Goal: Task Accomplishment & Management: Manage account settings

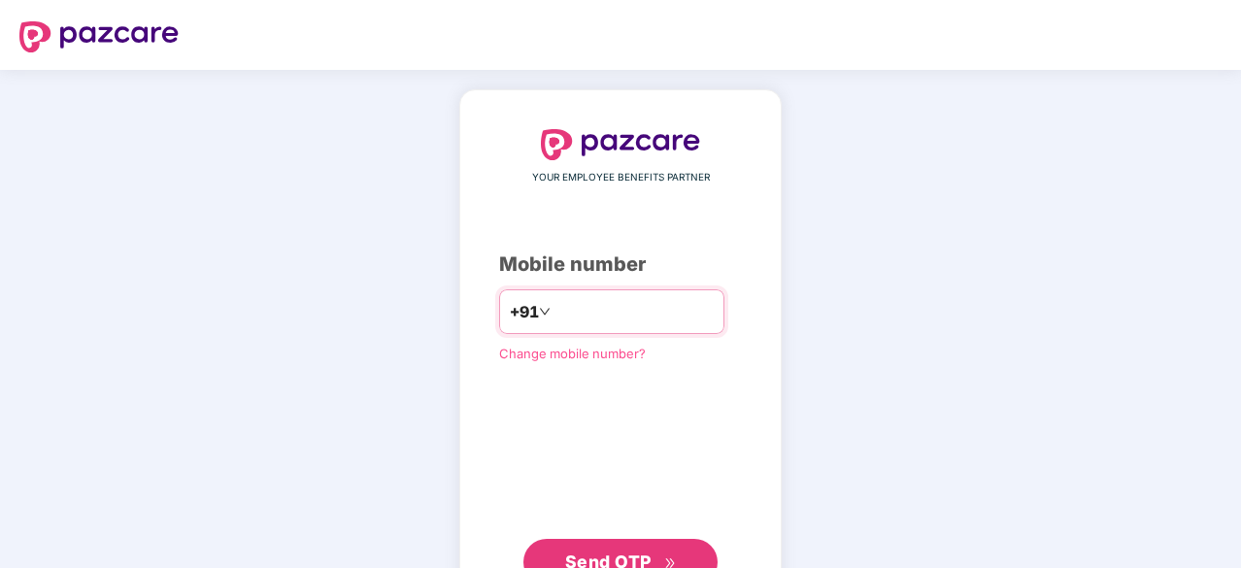
click at [588, 314] on input "number" at bounding box center [633, 311] width 159 height 31
type input "**********"
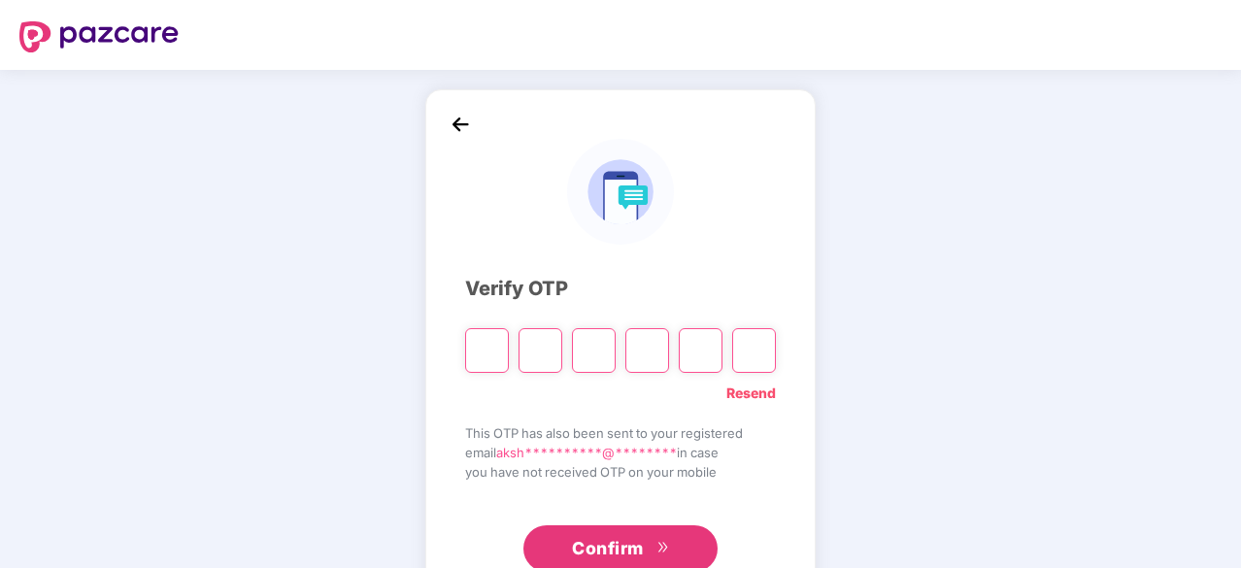
type input "*"
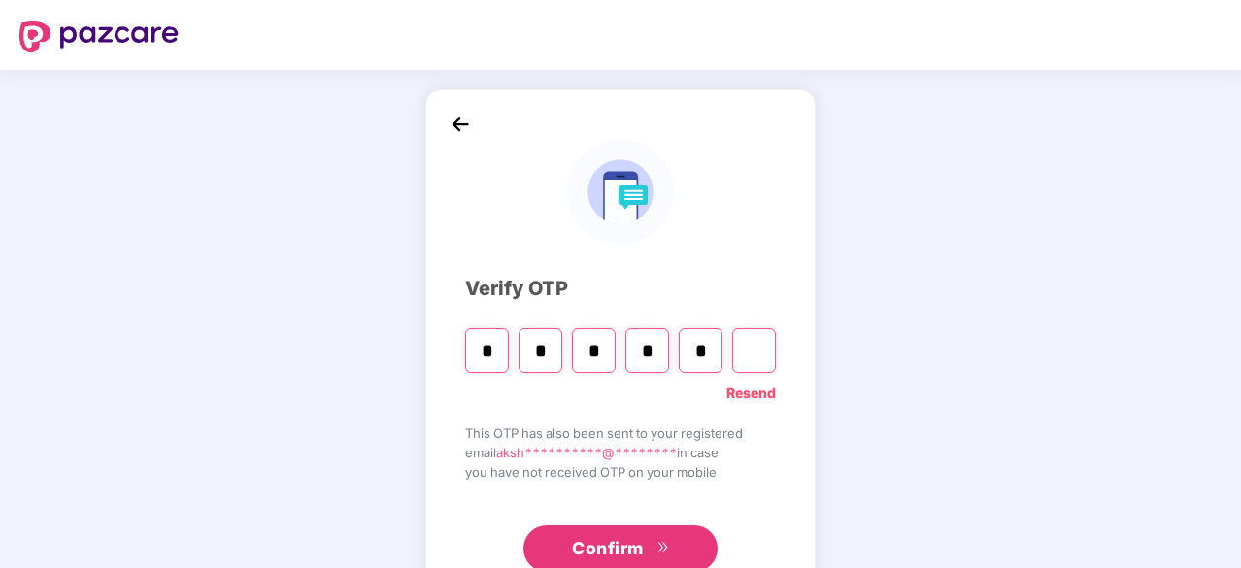
type input "*"
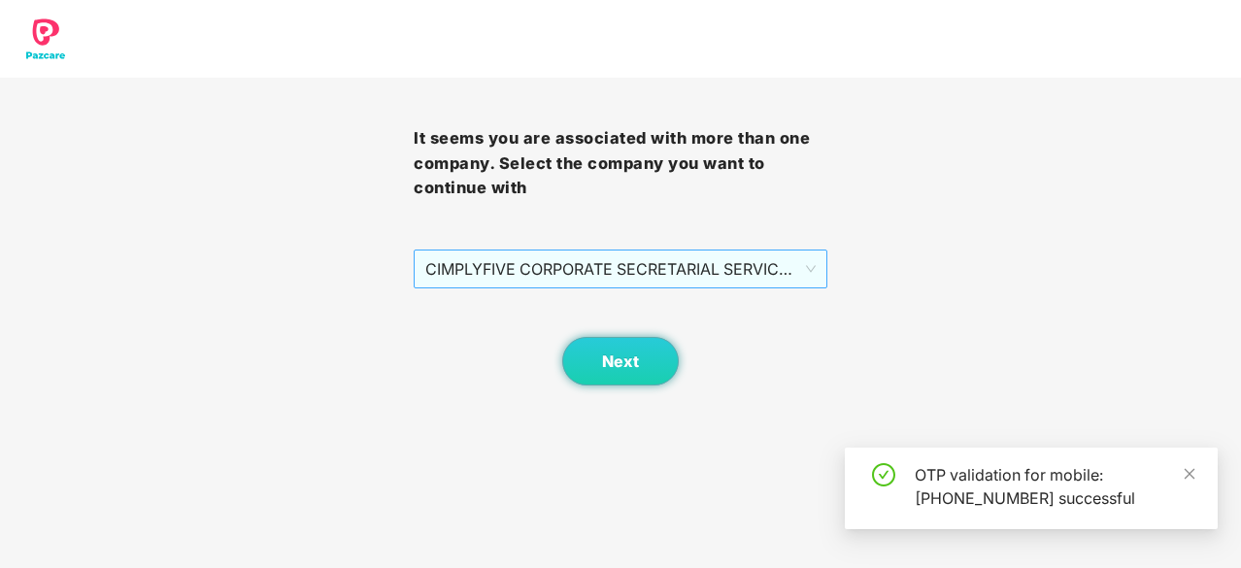
click at [496, 264] on span "CIMPLYFIVE CORPORATE SECRETARIAL SERVICES PRIVATE - DUMMY - ADMIN" at bounding box center [620, 269] width 390 height 37
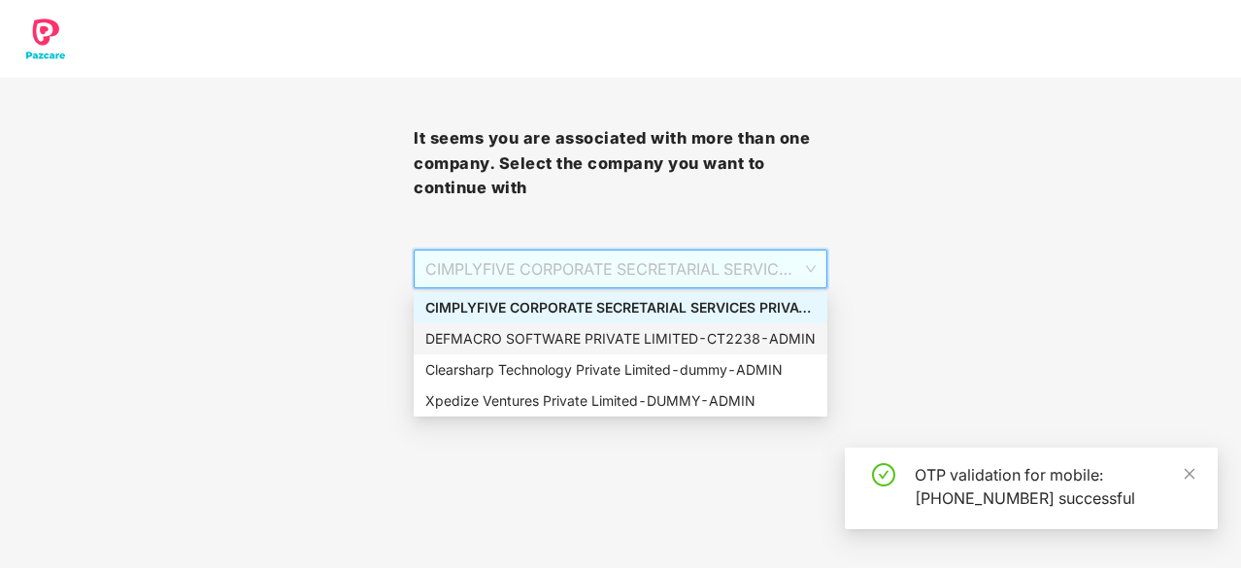
click at [491, 343] on div "DEFMACRO SOFTWARE PRIVATE LIMITED - CT2238 - ADMIN" at bounding box center [620, 338] width 390 height 21
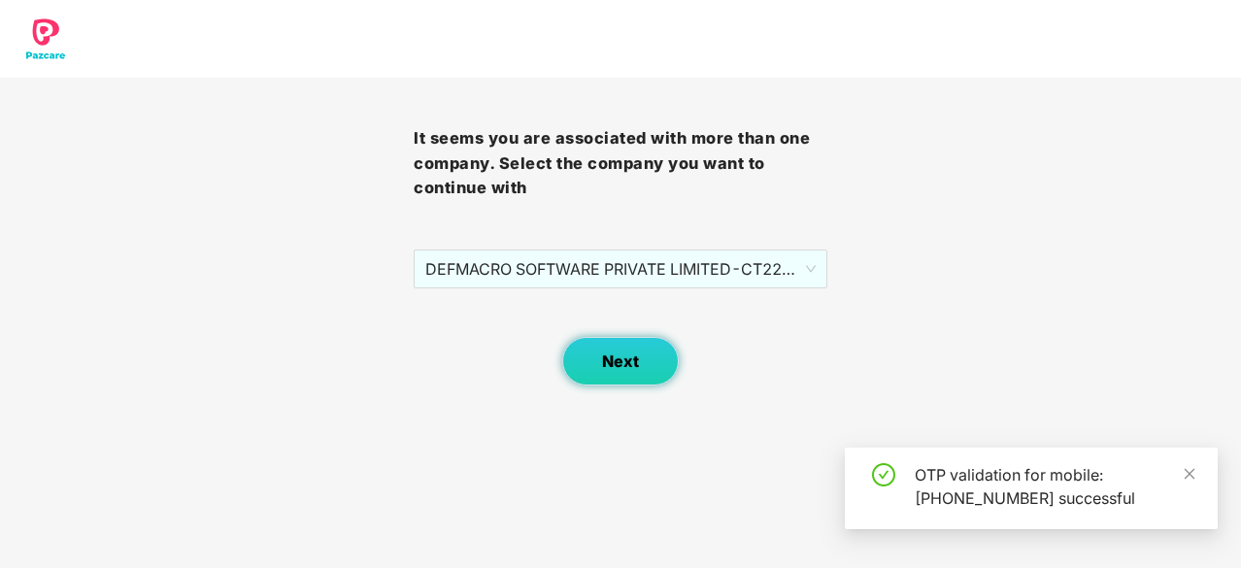
click at [621, 364] on span "Next" at bounding box center [620, 362] width 37 height 18
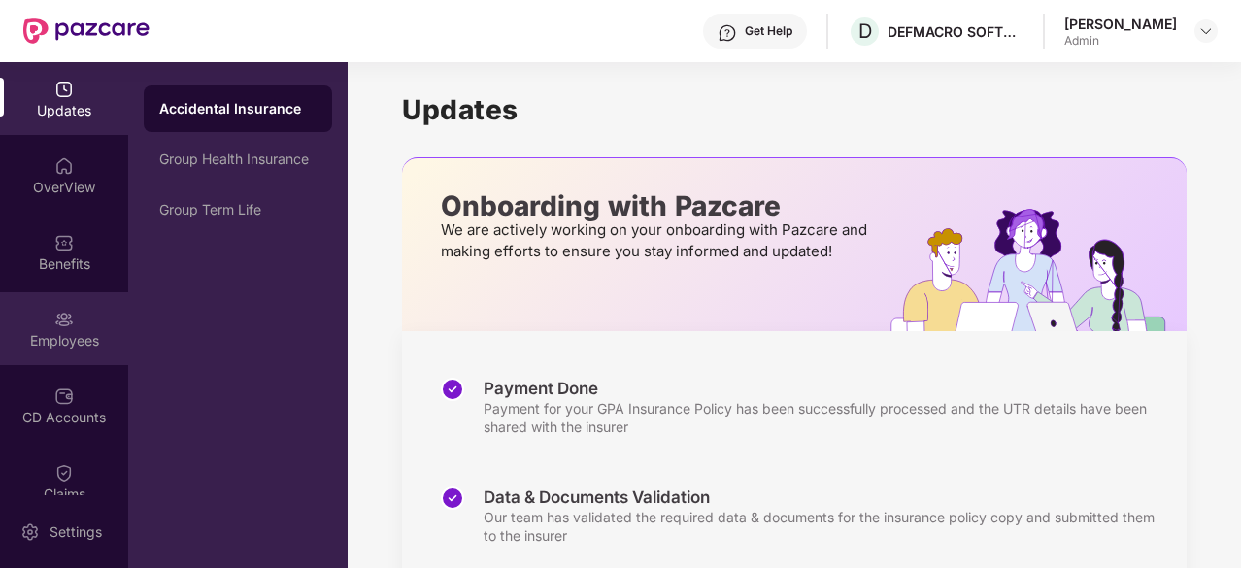
click at [54, 318] on img at bounding box center [63, 319] width 19 height 19
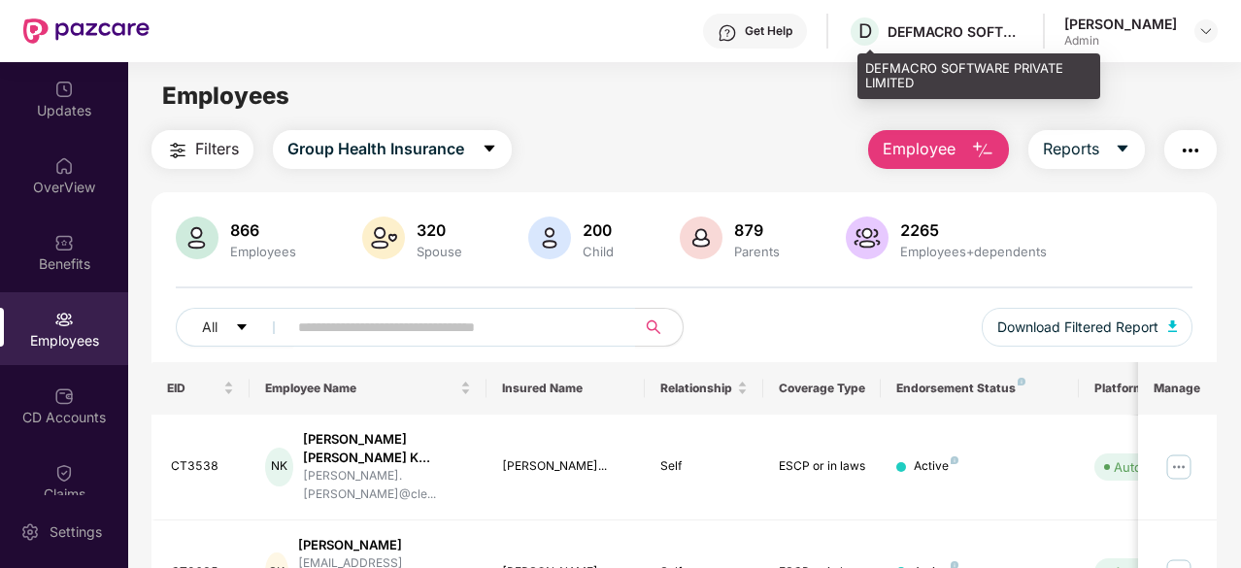
click at [938, 35] on div "DEFMACRO SOFTWARE PRIVATE LIMITED" at bounding box center [956, 31] width 136 height 18
click at [882, 33] on span "D" at bounding box center [865, 32] width 34 height 34
click at [872, 33] on span "D" at bounding box center [865, 30] width 14 height 23
click at [991, 34] on div "DEFMACRO SOFTWARE PRIVATE LIMITED" at bounding box center [956, 31] width 136 height 18
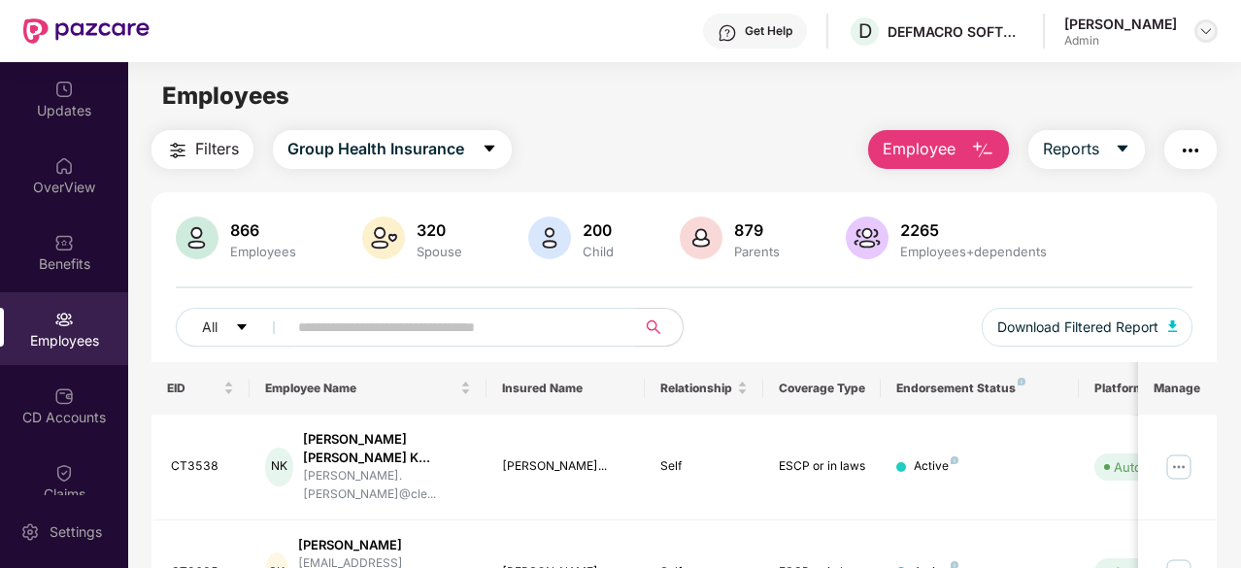
click at [1208, 32] on img at bounding box center [1206, 31] width 16 height 16
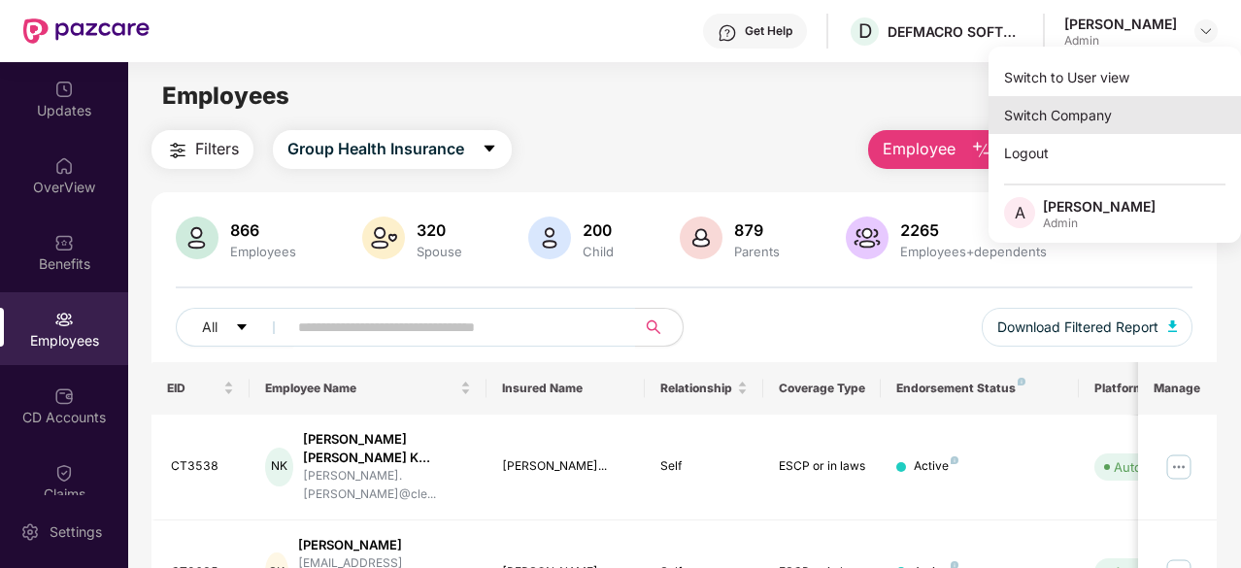
click at [1068, 110] on div "Switch Company" at bounding box center [1115, 115] width 252 height 38
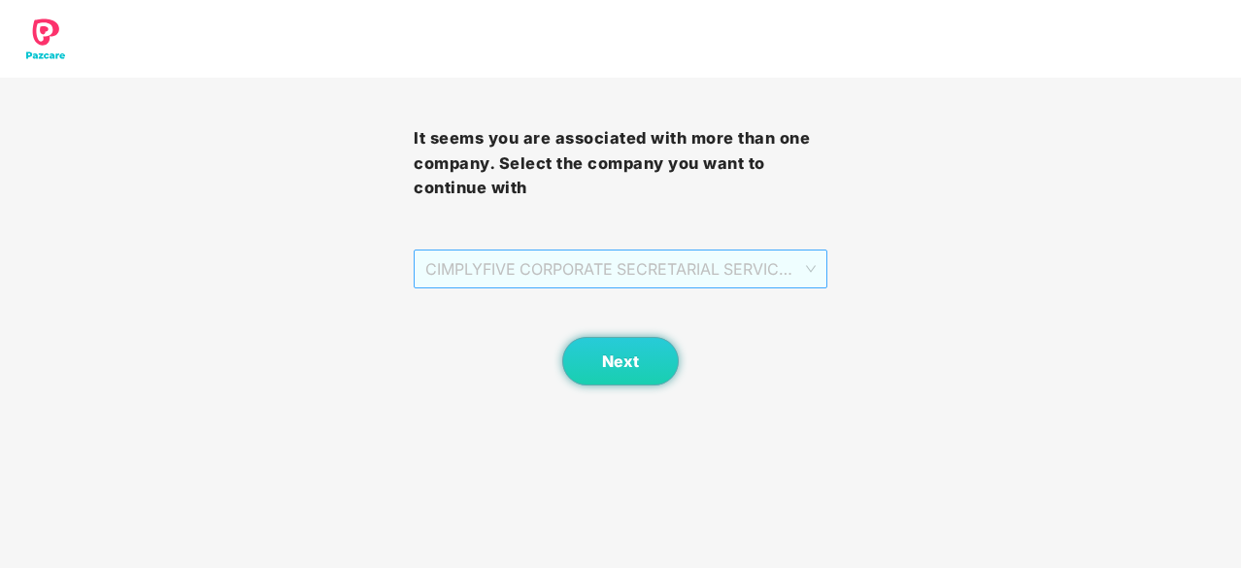
click at [645, 261] on span "CIMPLYFIVE CORPORATE SECRETARIAL SERVICES PRIVATE - DUMMY - ADMIN" at bounding box center [620, 269] width 390 height 37
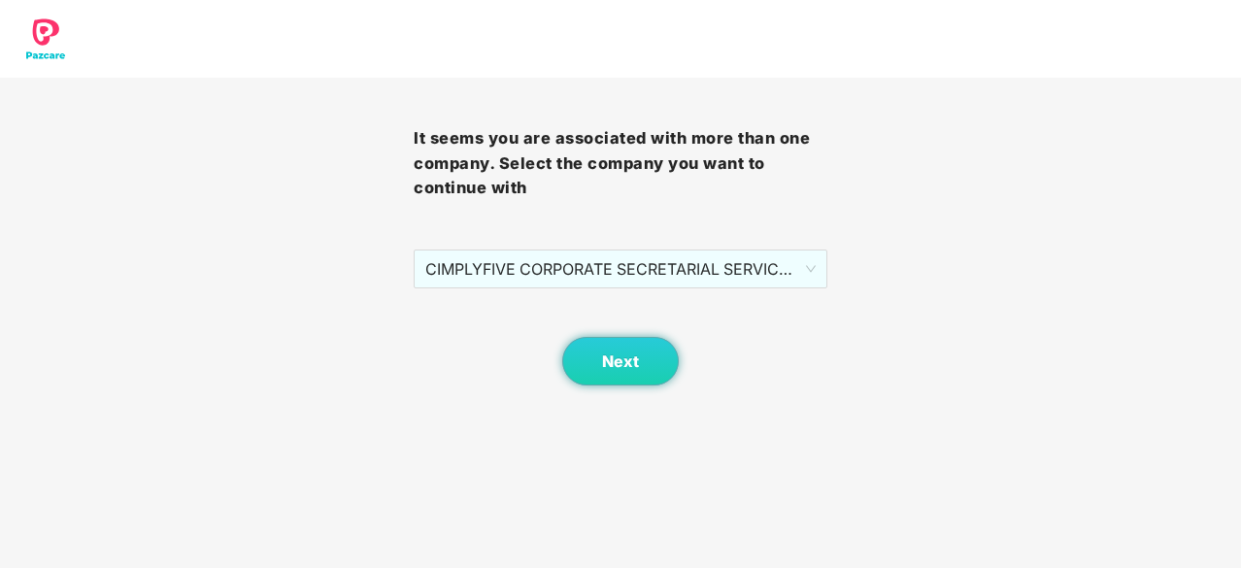
click at [997, 181] on div "It seems you are associated with more than one company. Select the company you …" at bounding box center [620, 193] width 1241 height 386
click at [684, 261] on span "CIMPLYFIVE CORPORATE SECRETARIAL SERVICES PRIVATE - DUMMY - ADMIN" at bounding box center [620, 269] width 390 height 37
click at [656, 222] on div "It seems you are associated with more than one company. Select the company you …" at bounding box center [621, 232] width 414 height 308
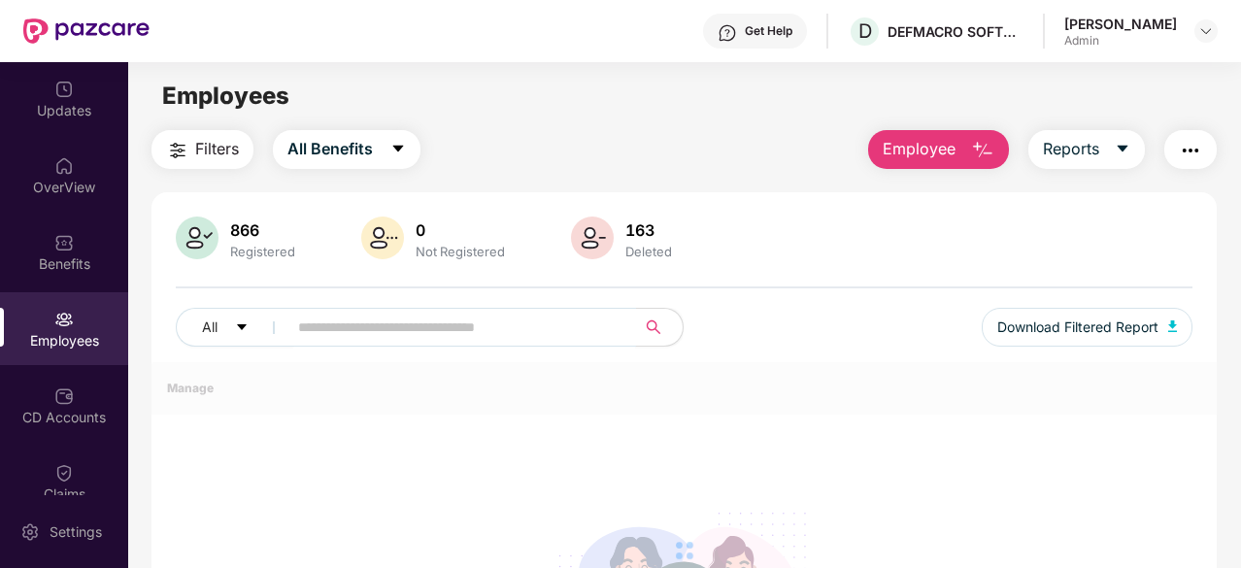
click at [375, 328] on input "text" at bounding box center [454, 327] width 312 height 29
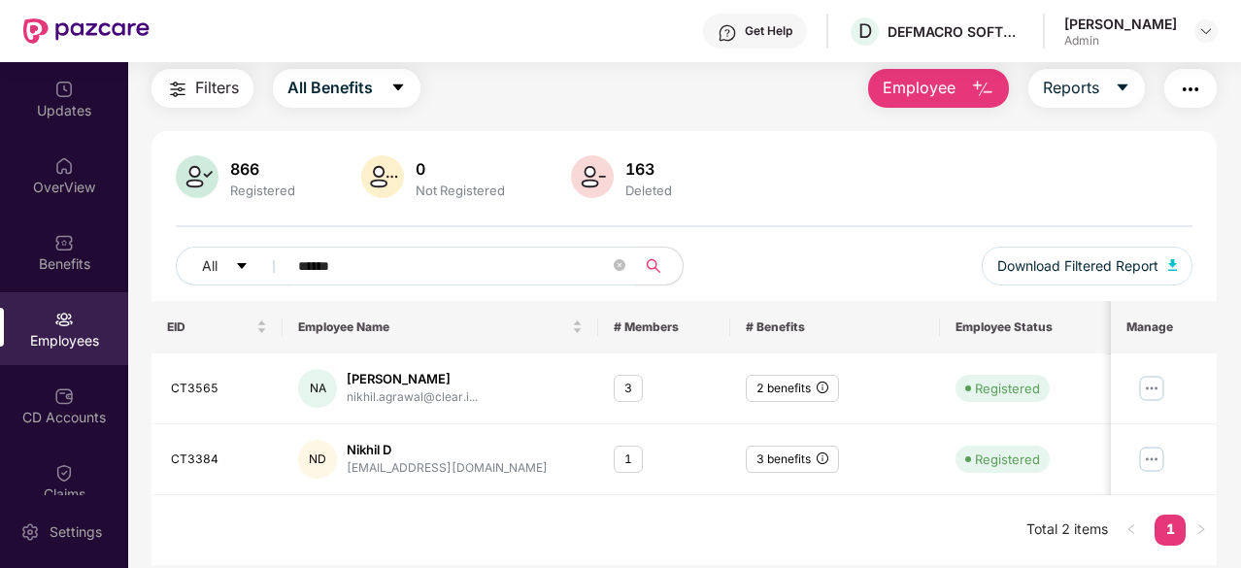
scroll to position [62, 0]
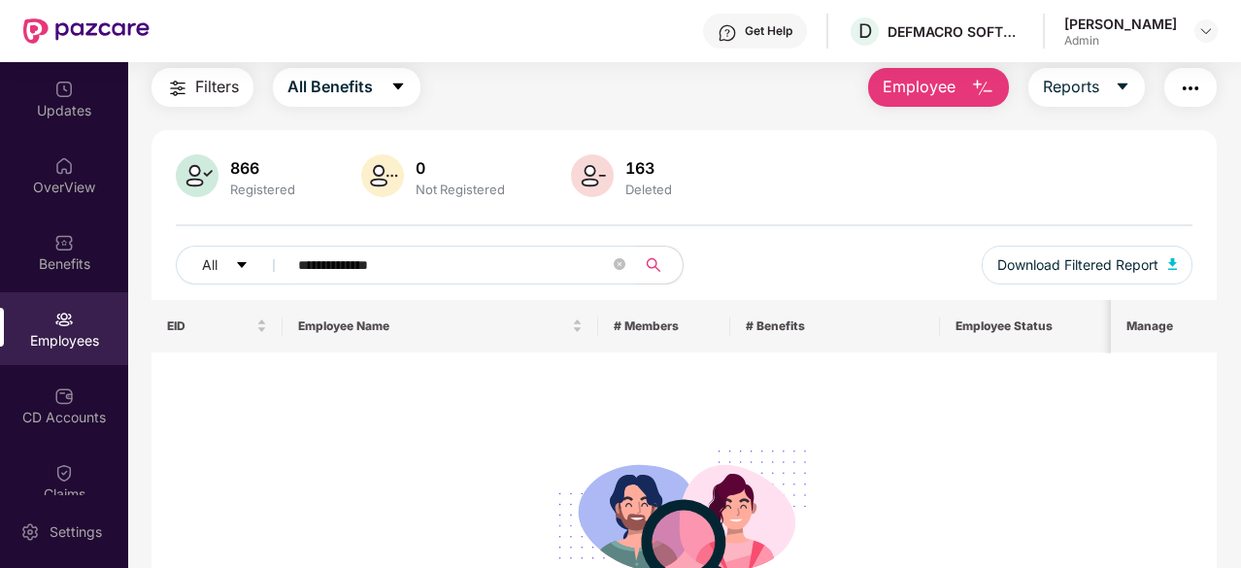
click at [783, 247] on div "**********" at bounding box center [684, 273] width 1017 height 54
drag, startPoint x: 332, startPoint y: 271, endPoint x: 218, endPoint y: 257, distance: 115.4
click at [219, 257] on div "**********" at bounding box center [430, 265] width 509 height 39
paste input "text"
type input "******"
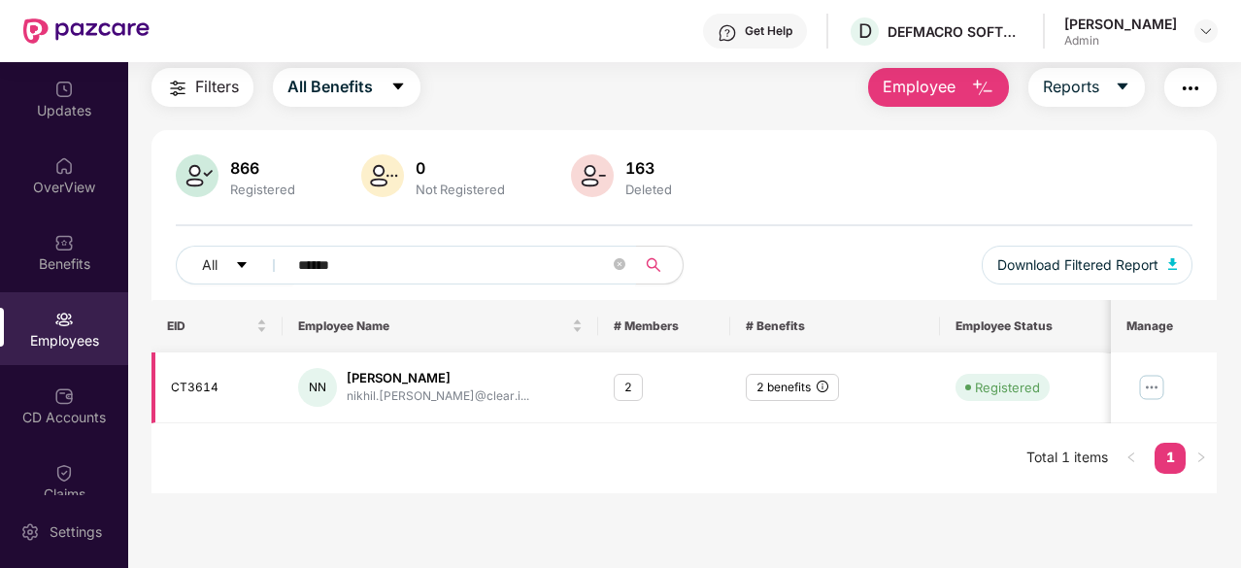
scroll to position [0, 194]
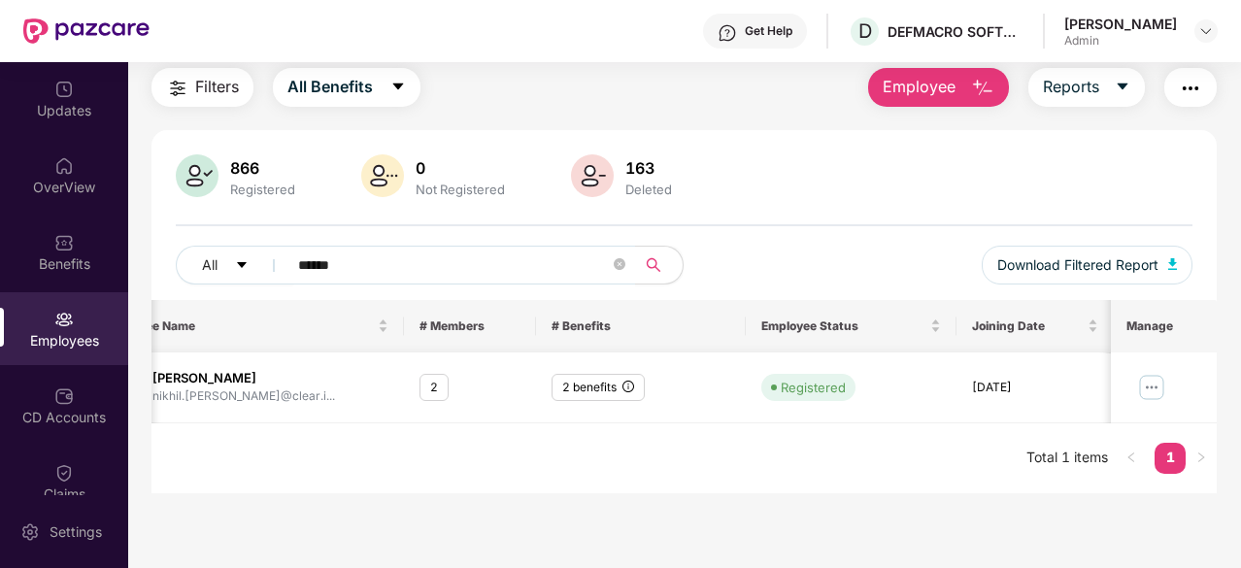
click at [1154, 384] on img at bounding box center [1152, 387] width 31 height 31
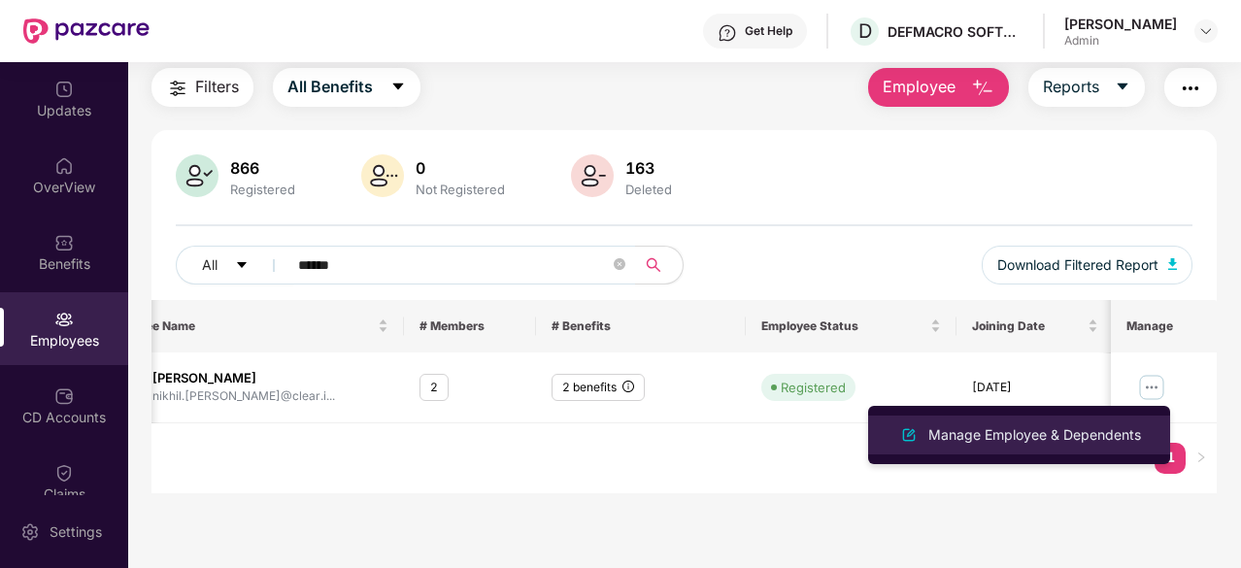
click at [1019, 429] on div "Manage Employee & Dependents" at bounding box center [1034, 434] width 220 height 21
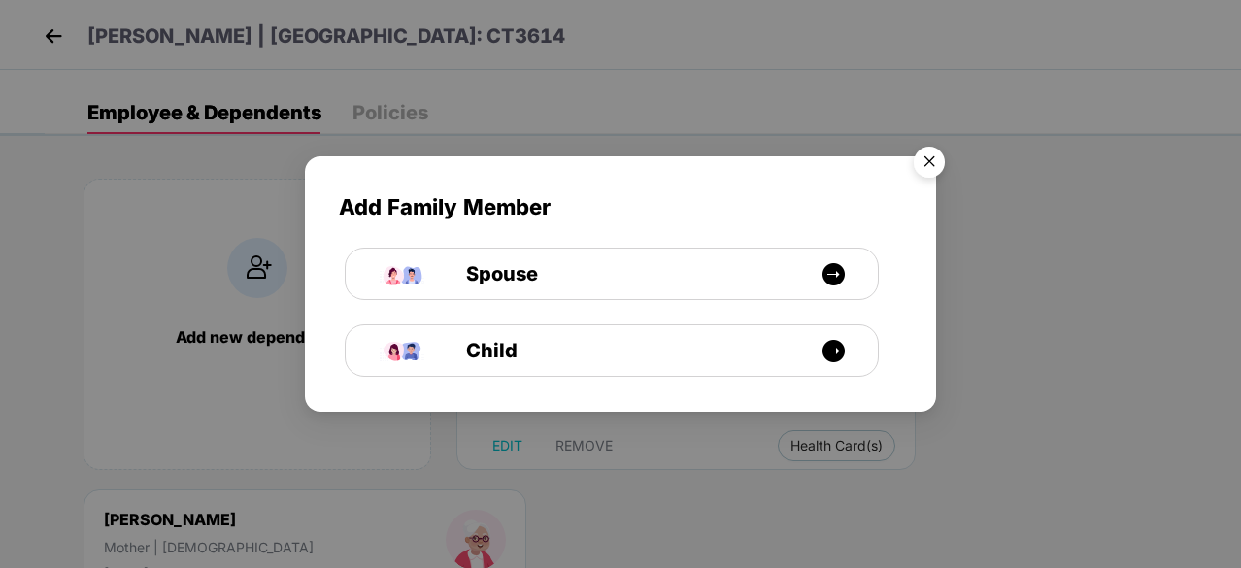
click at [921, 168] on img "Close" at bounding box center [929, 165] width 54 height 54
